Goal: Information Seeking & Learning: Learn about a topic

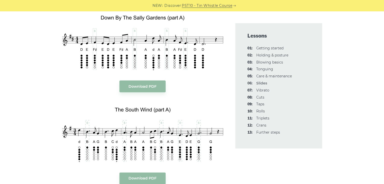
scroll to position [704, 0]
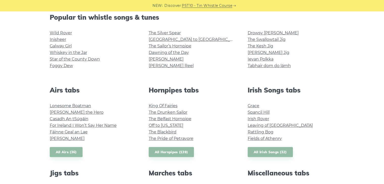
scroll to position [132, 0]
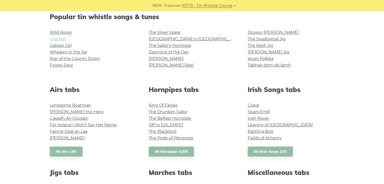
click at [60, 39] on link "Inisheer" at bounding box center [58, 39] width 16 height 5
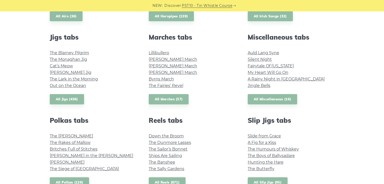
scroll to position [271, 0]
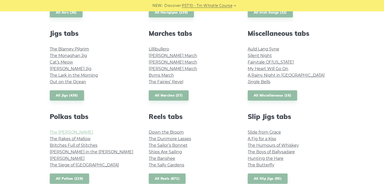
click at [72, 132] on link "The Kerry Polka" at bounding box center [71, 132] width 43 height 5
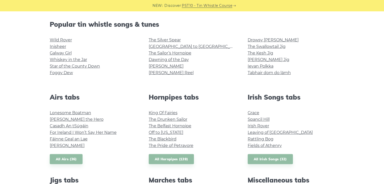
scroll to position [125, 0]
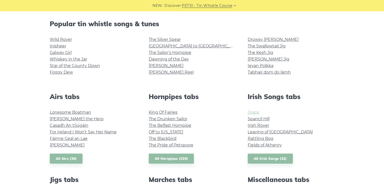
click at [255, 112] on link "Grace" at bounding box center [254, 112] width 12 height 5
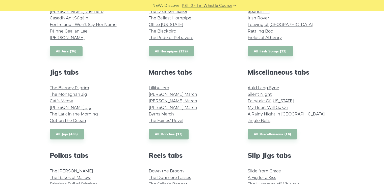
scroll to position [232, 0]
click at [266, 89] on link "Auld Lang Syne" at bounding box center [264, 88] width 32 height 5
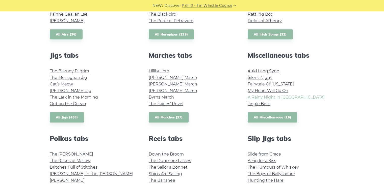
click at [281, 99] on link "A Rainy Night in Soho" at bounding box center [286, 97] width 77 height 5
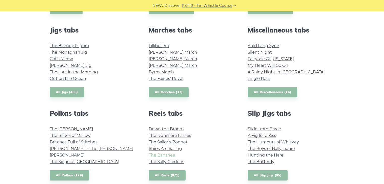
click at [160, 155] on link "The Banshee" at bounding box center [162, 155] width 27 height 5
click at [70, 161] on link "The Siege of [GEOGRAPHIC_DATA]" at bounding box center [84, 162] width 69 height 5
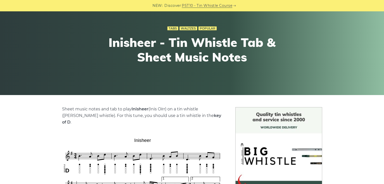
scroll to position [38, 0]
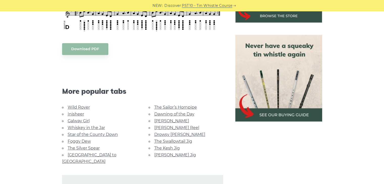
scroll to position [254, 0]
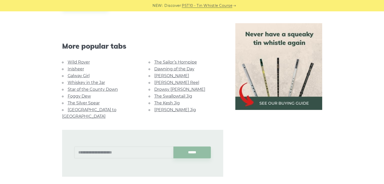
click at [165, 101] on link "The Kesh Jig" at bounding box center [167, 103] width 26 height 5
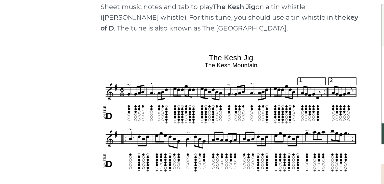
scroll to position [106, 0]
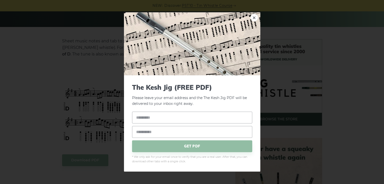
click at [115, 62] on div "× The Kesh Jig (FREE PDF) Please leave your email address and the The Kesh Jig …" at bounding box center [192, 92] width 384 height 184
click at [255, 16] on link "×" at bounding box center [255, 18] width 8 height 8
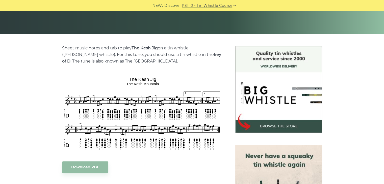
scroll to position [95, 0]
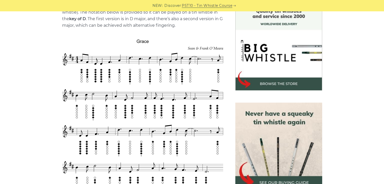
scroll to position [141, 0]
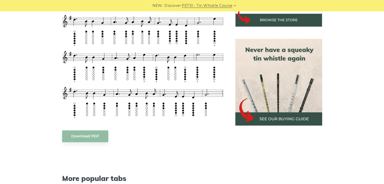
scroll to position [212, 0]
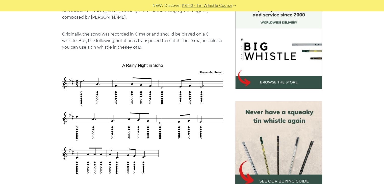
scroll to position [142, 0]
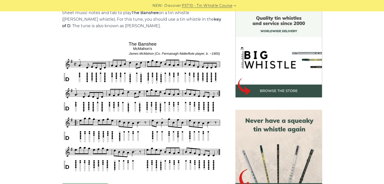
scroll to position [134, 0]
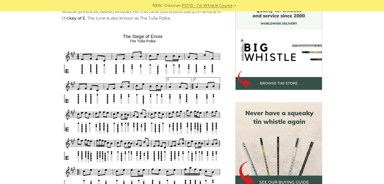
scroll to position [142, 0]
